Goal: Book appointment/travel/reservation

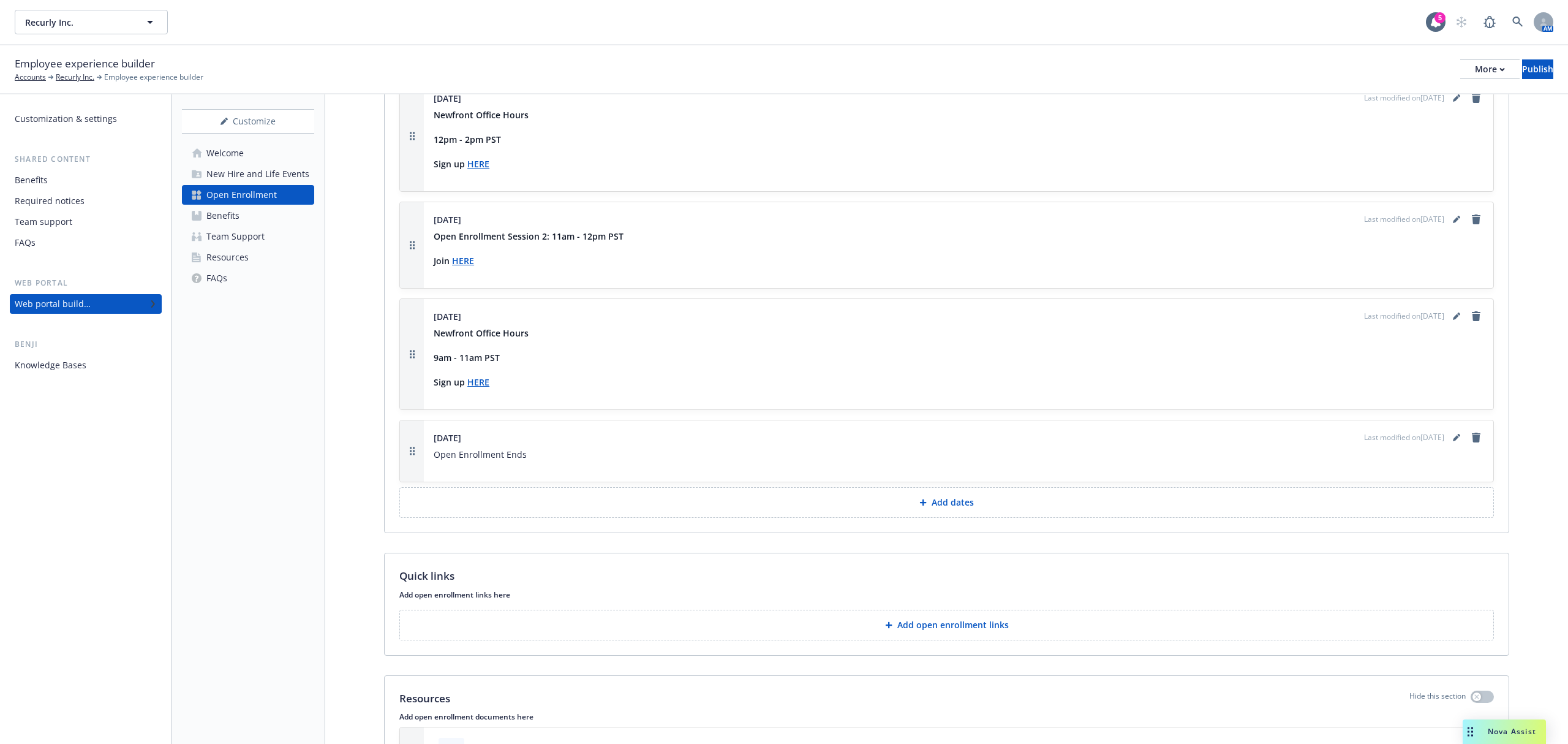
scroll to position [1320, 0]
click at [478, 388] on strong "HERE" at bounding box center [478, 382] width 22 height 12
